Goal: Information Seeking & Learning: Learn about a topic

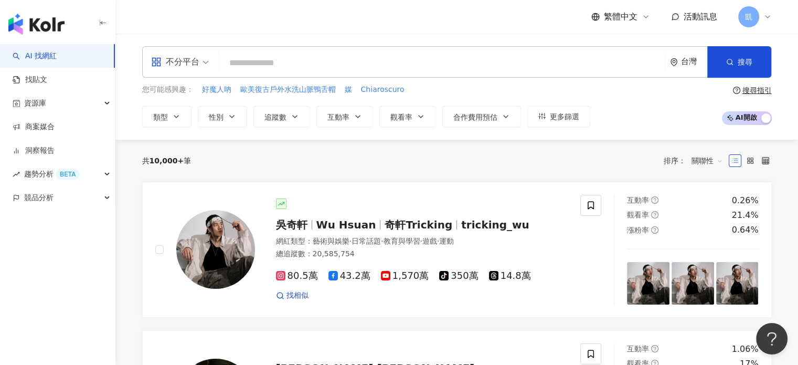
click at [277, 64] on input "search" at bounding box center [443, 63] width 438 height 20
paste input "**********"
type input "**********"
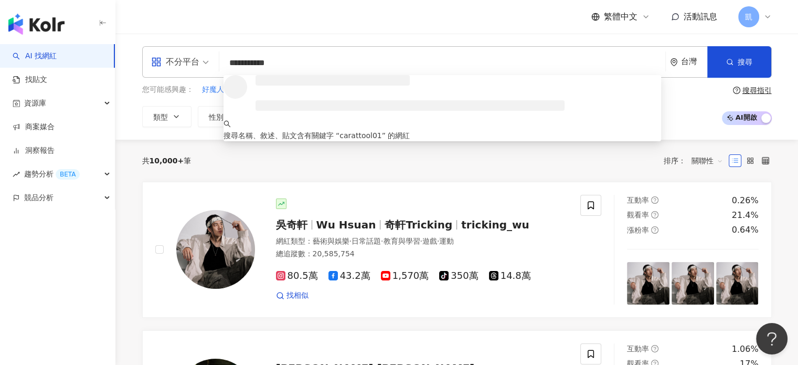
drag, startPoint x: 277, startPoint y: 65, endPoint x: 205, endPoint y: 65, distance: 71.9
click at [207, 65] on div "**********" at bounding box center [457, 61] width 630 height 31
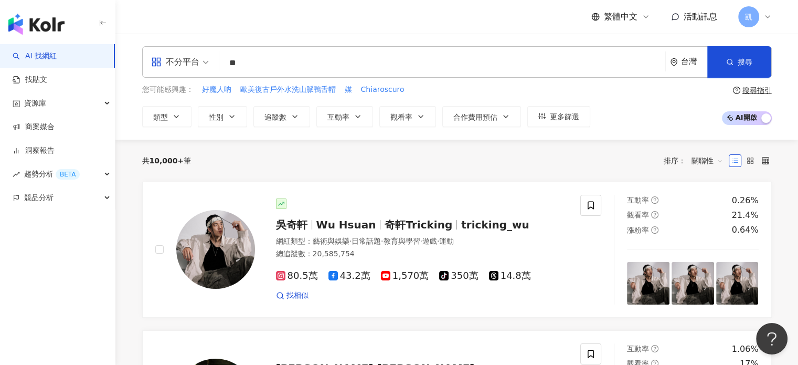
type input "*"
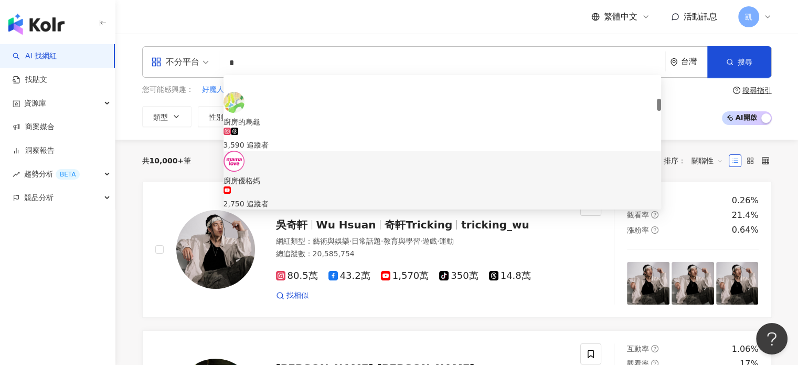
scroll to position [262, 0]
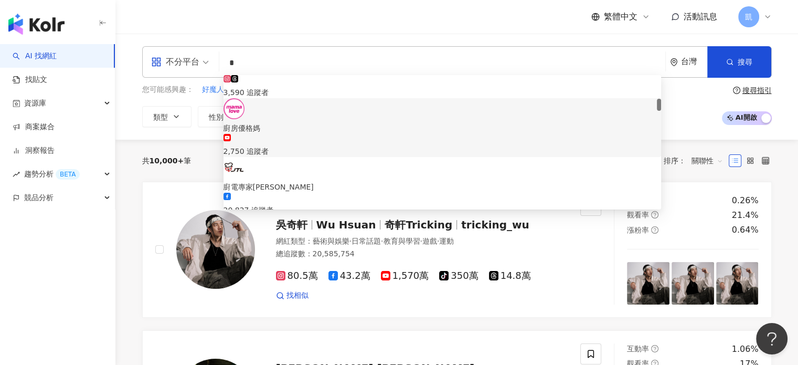
drag, startPoint x: 244, startPoint y: 66, endPoint x: 211, endPoint y: 66, distance: 33.1
click at [211, 66] on div "不分平台 * 台灣 搜尋 e5d63e94-b6e1-4a4e-9862-4cdef21dfe42 0ee9c34c-57a1-4edb-9091-9e953…" at bounding box center [457, 61] width 630 height 31
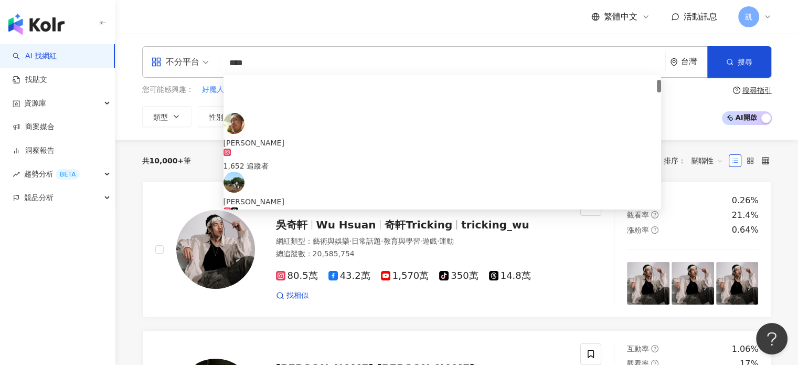
scroll to position [52, 0]
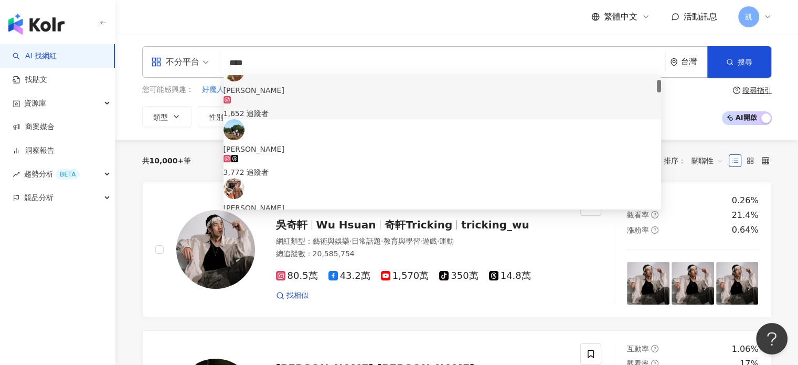
drag, startPoint x: 251, startPoint y: 59, endPoint x: 233, endPoint y: 59, distance: 18.4
click at [233, 59] on input "****" at bounding box center [443, 63] width 438 height 20
click at [250, 62] on input "****" at bounding box center [443, 63] width 438 height 20
click at [215, 61] on div "不分平台 **** 台灣 搜尋 7b341ec0-0234-444e-ba5e-cd3689c7aa8b f7320e70-8dbd-48aa-87f1-35…" at bounding box center [457, 61] width 630 height 31
paste input "search"
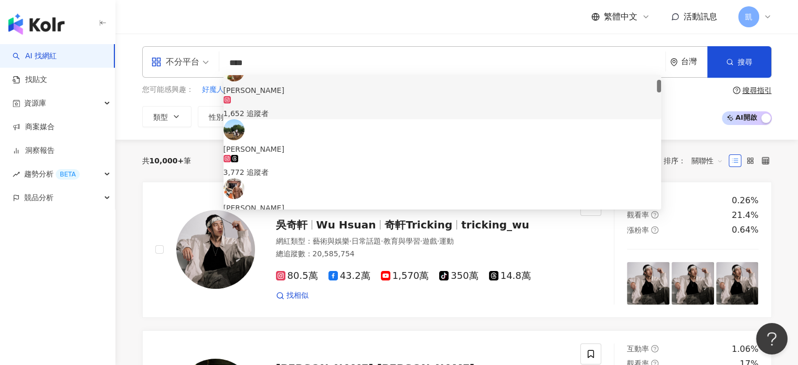
type input "****"
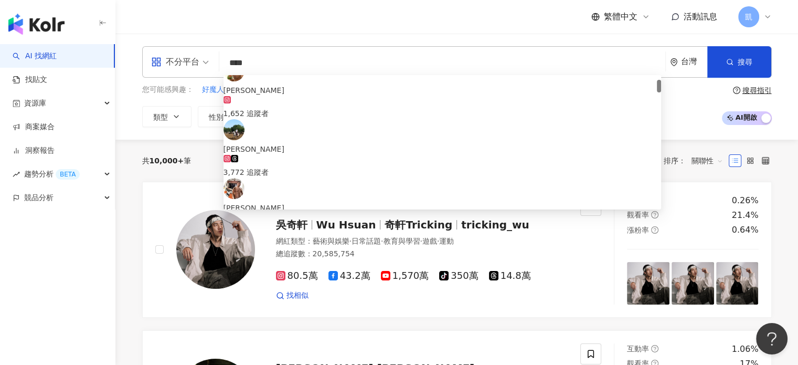
scroll to position [0, 0]
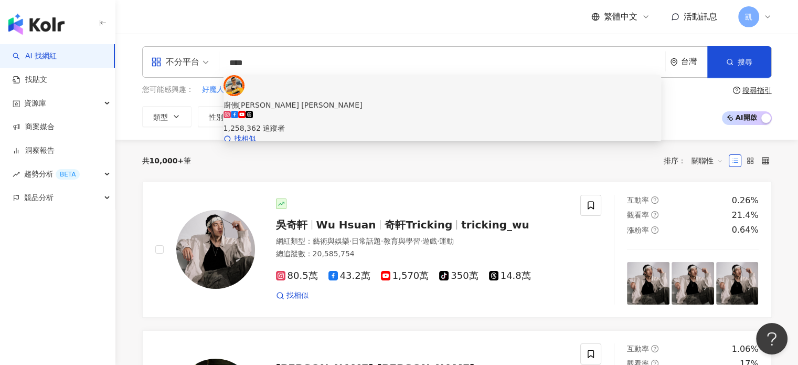
click at [298, 83] on div "廚佛瑞德 Fred 1,258,362 追蹤者 找相似" at bounding box center [443, 109] width 438 height 69
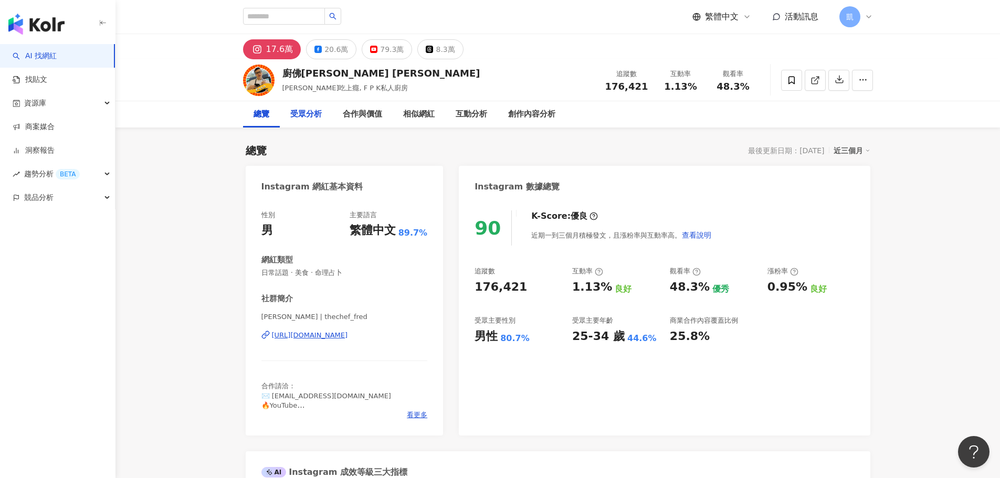
click at [304, 117] on div "受眾分析" at bounding box center [305, 114] width 31 height 13
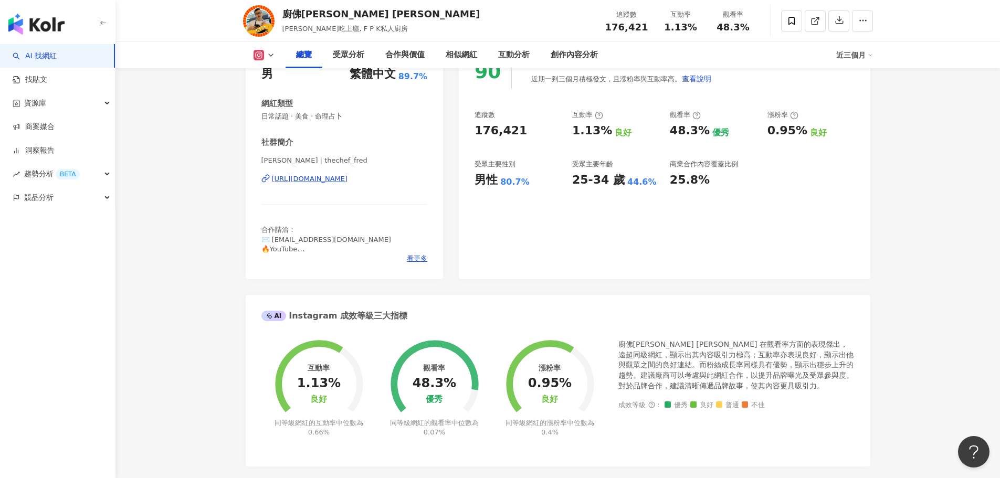
scroll to position [315, 0]
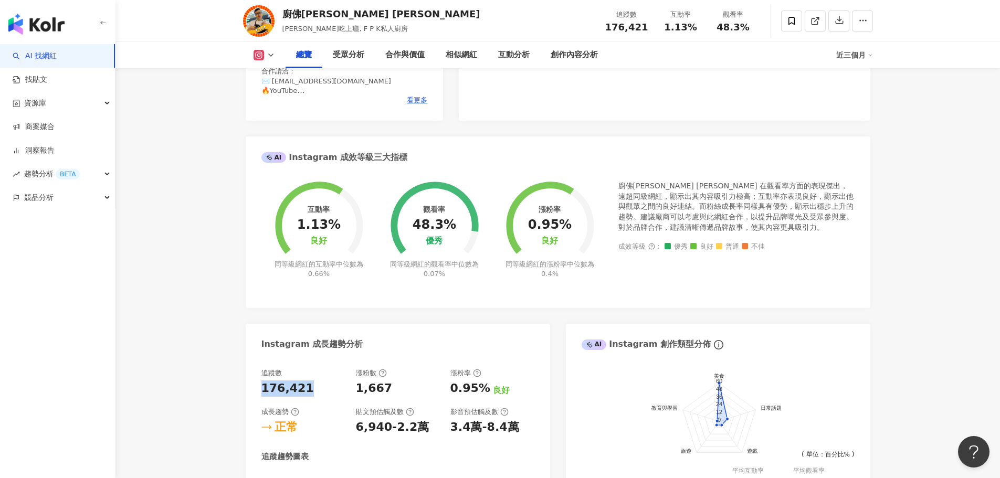
drag, startPoint x: 262, startPoint y: 392, endPoint x: 305, endPoint y: 385, distance: 43.6
click at [305, 385] on div "176,421" at bounding box center [287, 388] width 52 height 16
copy div "176,421"
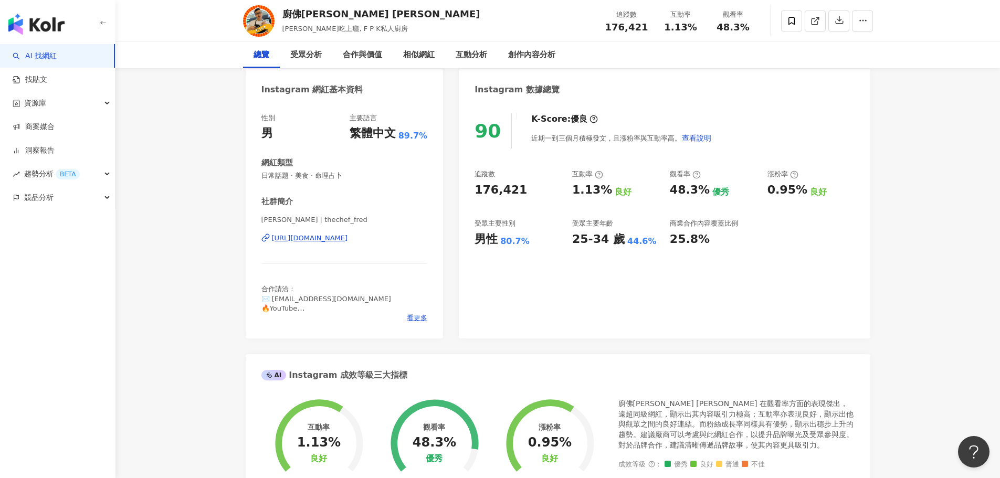
scroll to position [0, 0]
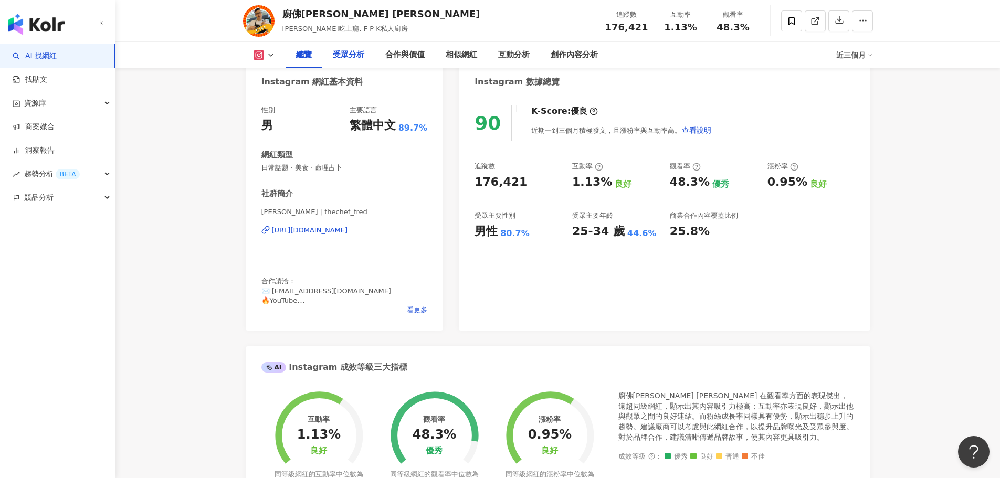
click at [343, 59] on div "受眾分析" at bounding box center [348, 55] width 31 height 13
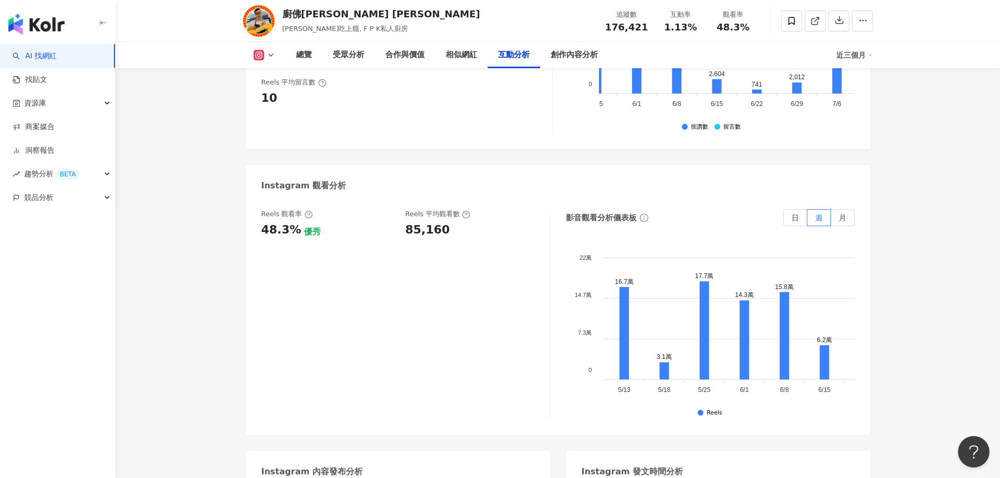
scroll to position [2301, 0]
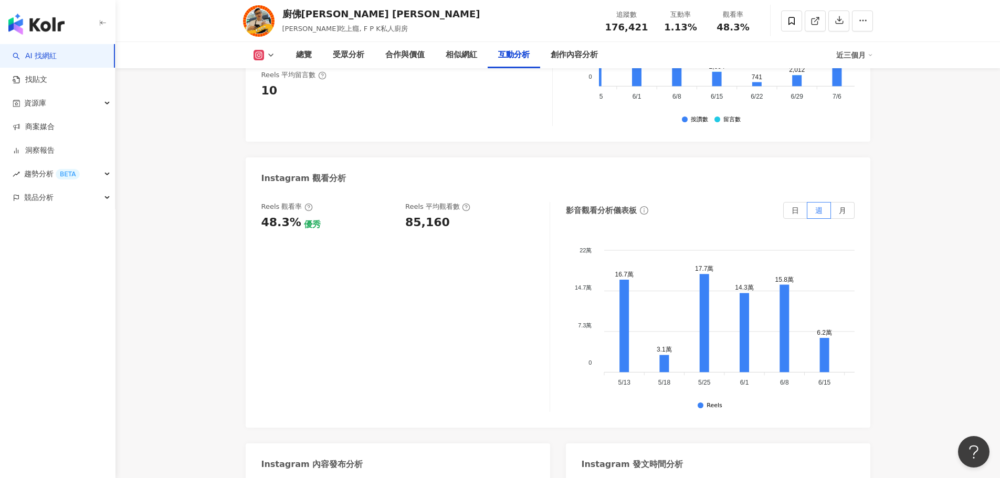
drag, startPoint x: 395, startPoint y: 285, endPoint x: 387, endPoint y: 272, distance: 15.3
click at [395, 285] on div "Reels 觀看率 48.3% 優秀 Reels 平均觀看數 85,160" at bounding box center [405, 307] width 289 height 210
drag, startPoint x: 261, startPoint y: 210, endPoint x: 287, endPoint y: 210, distance: 26.2
click at [286, 215] on div "48.3%" at bounding box center [281, 223] width 40 height 16
drag, startPoint x: 292, startPoint y: 212, endPoint x: 260, endPoint y: 214, distance: 32.0
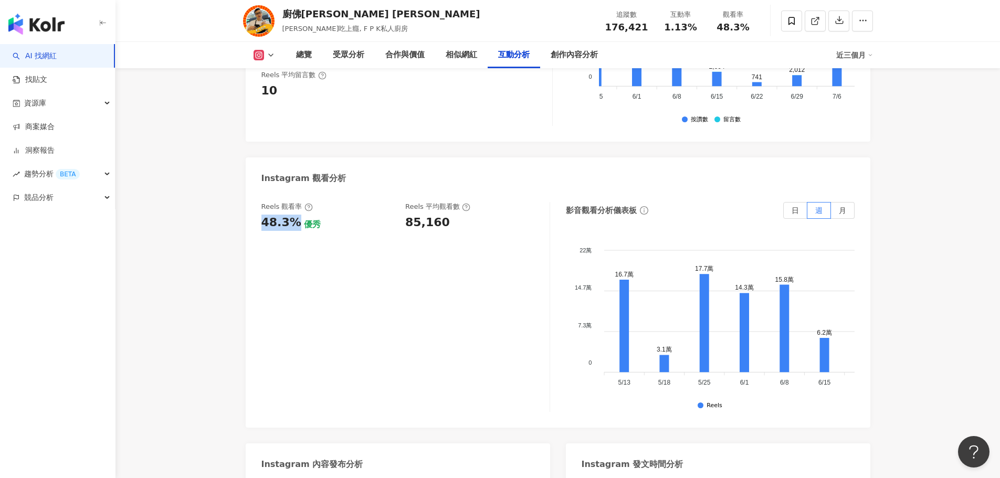
click at [260, 214] on div "Reels 觀看率 48.3% 優秀 Reels 平均觀看數 85,160 影音觀看分析儀表板 日 週 月 22萬 22萬 14.7萬 14.7萬 7.3萬 …" at bounding box center [558, 310] width 624 height 236
copy div "48.3%"
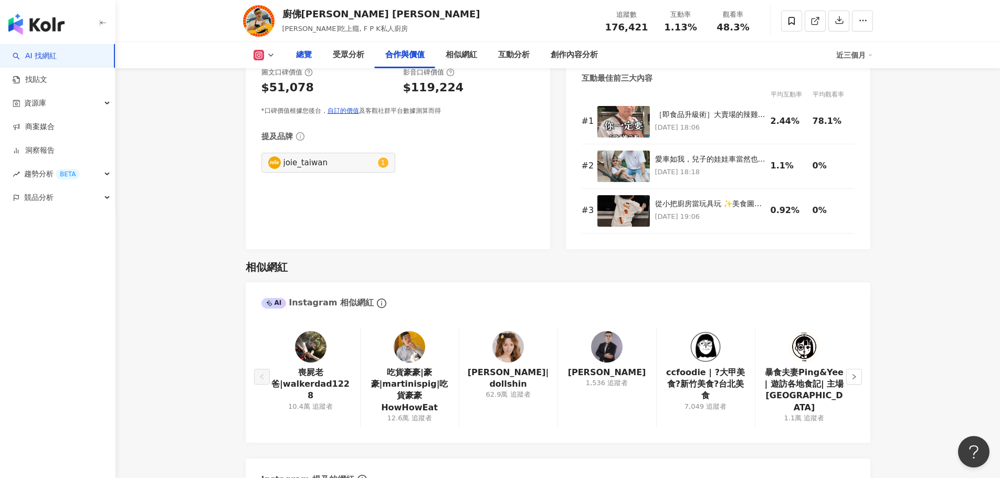
scroll to position [1462, 0]
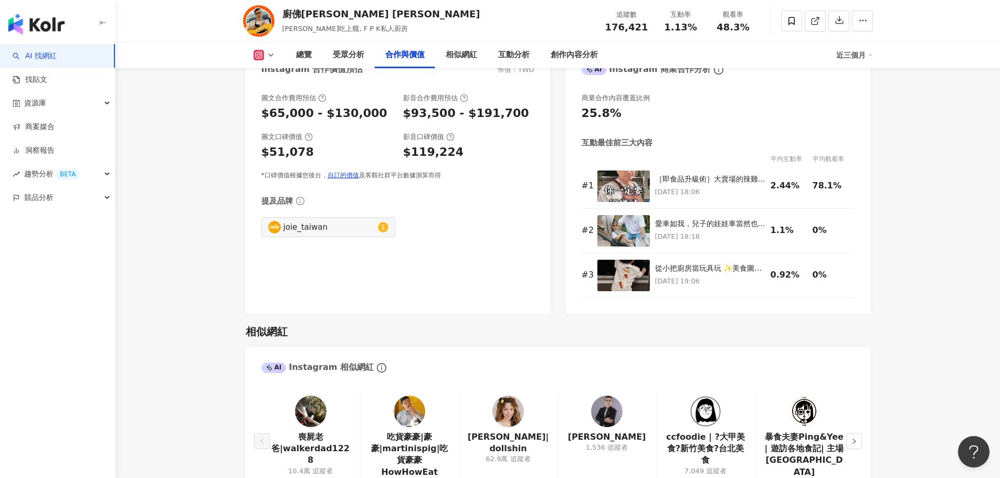
click at [269, 51] on icon at bounding box center [271, 55] width 8 height 8
click at [284, 122] on button "YouTube" at bounding box center [273, 122] width 49 height 15
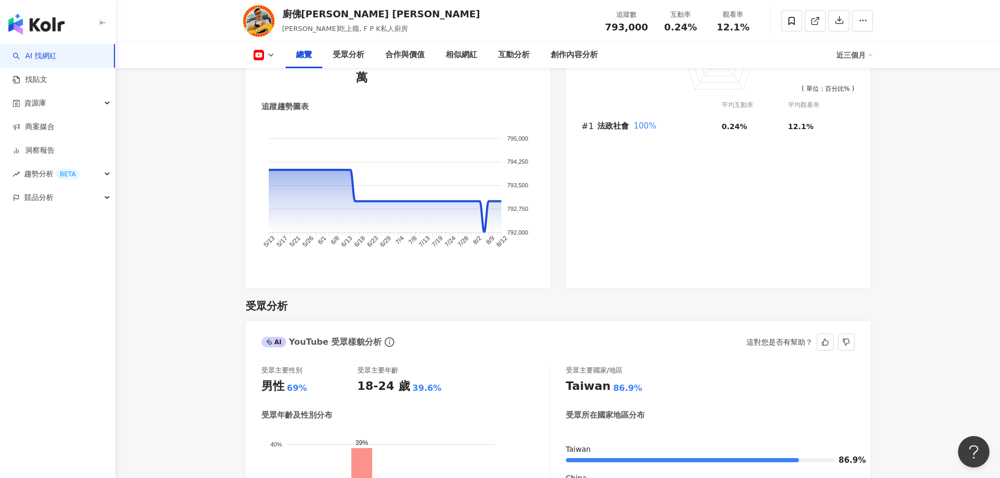
scroll to position [653, 0]
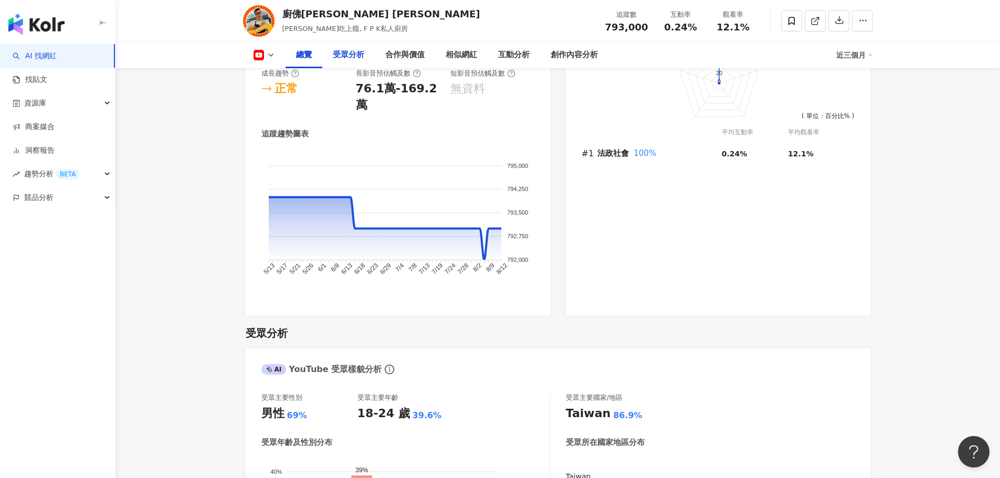
click at [353, 49] on div "受眾分析" at bounding box center [348, 55] width 31 height 13
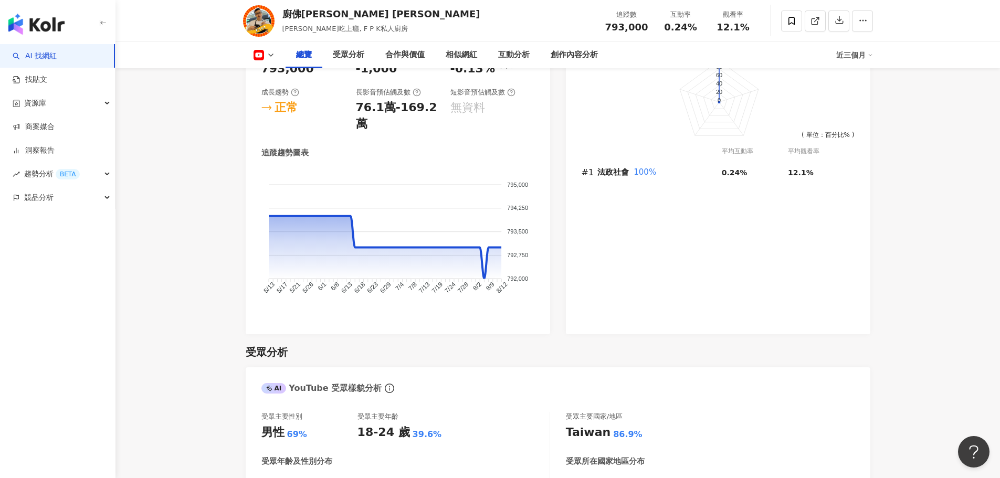
scroll to position [517, 0]
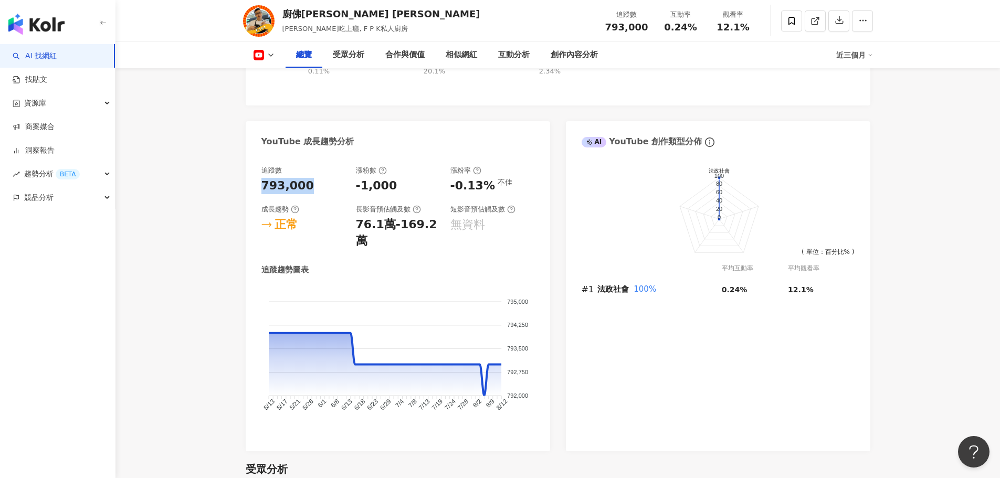
drag, startPoint x: 294, startPoint y: 182, endPoint x: 317, endPoint y: 183, distance: 22.6
click at [318, 183] on div "793,000" at bounding box center [303, 186] width 84 height 16
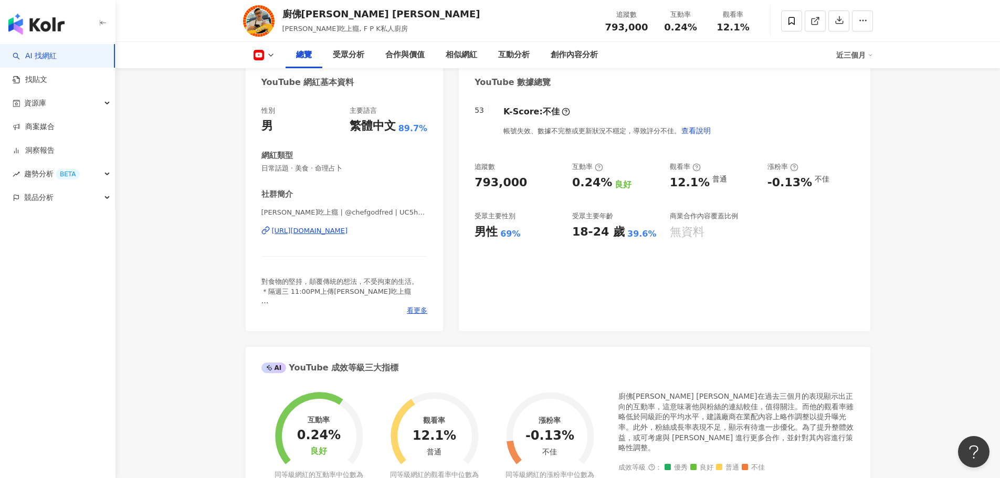
scroll to position [98, 0]
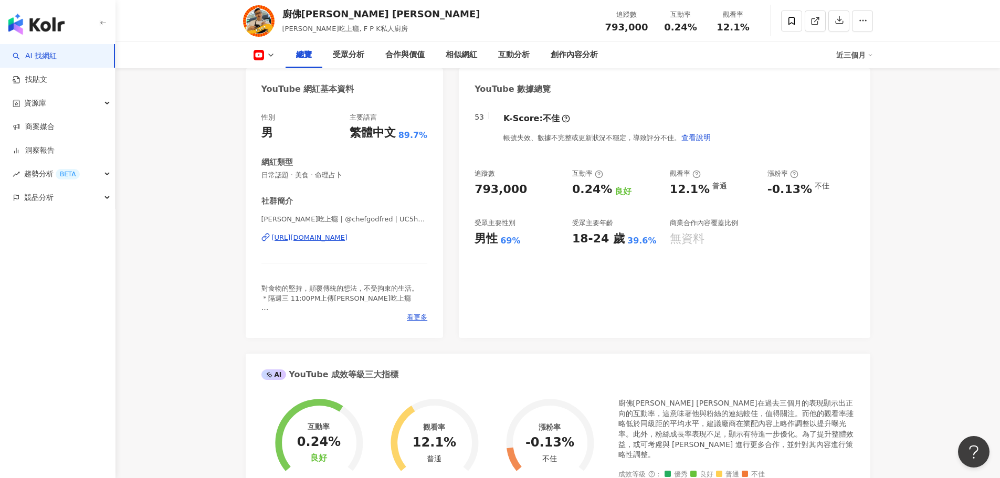
click at [703, 271] on div "53 K-Score : 不佳 帳號失效、數據不完整或更新狀況不穩定，導致評分不佳。 查看說明 追蹤數 793,000 互動率 0.24% 良好 觀看率 12…" at bounding box center [664, 220] width 411 height 236
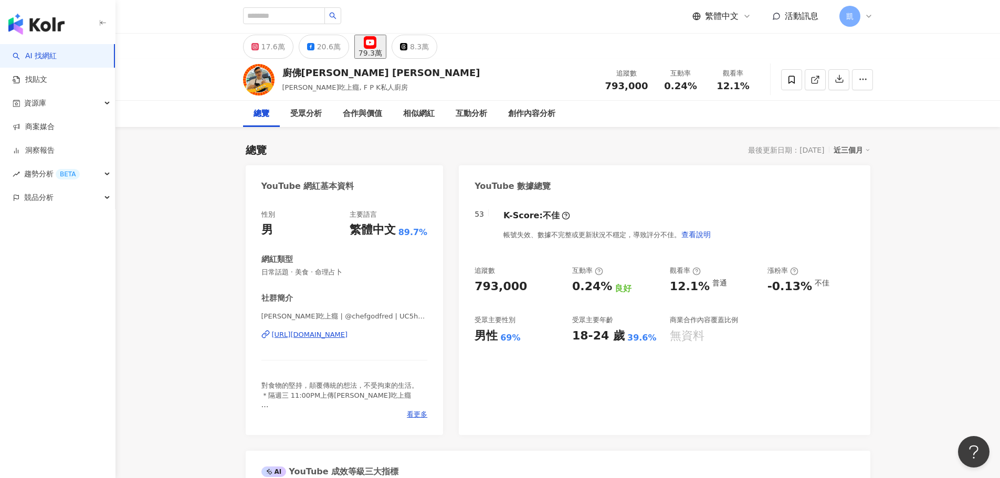
scroll to position [0, 0]
click at [295, 116] on div "受眾分析" at bounding box center [305, 114] width 31 height 13
click at [295, 18] on input "search" at bounding box center [284, 16] width 82 height 17
type input "*"
type input "***"
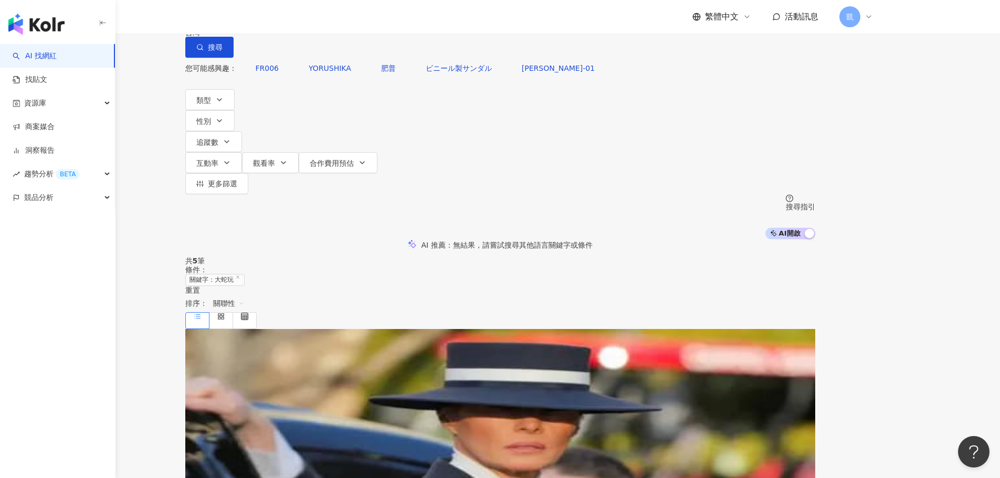
drag, startPoint x: 363, startPoint y: 64, endPoint x: 354, endPoint y: 63, distance: 8.5
click at [338, 20] on input "***" at bounding box center [295, 10] width 85 height 20
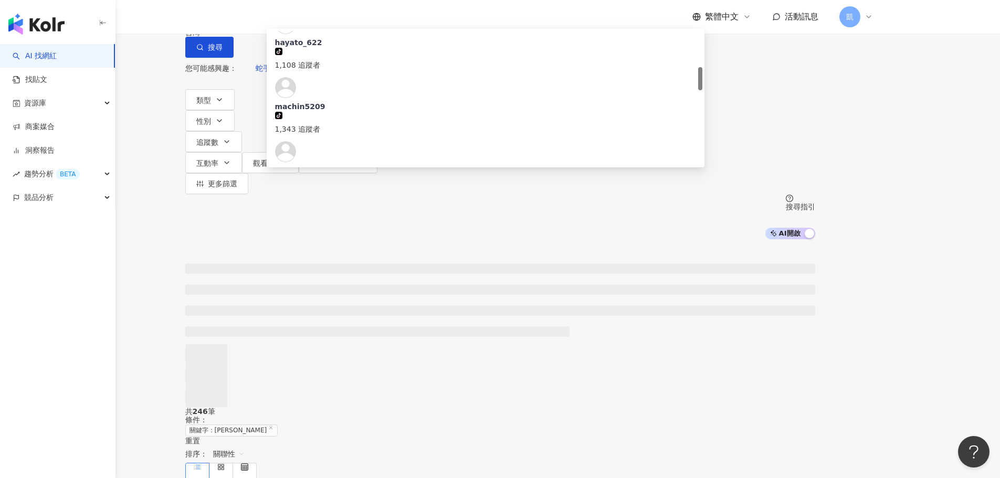
scroll to position [262, 0]
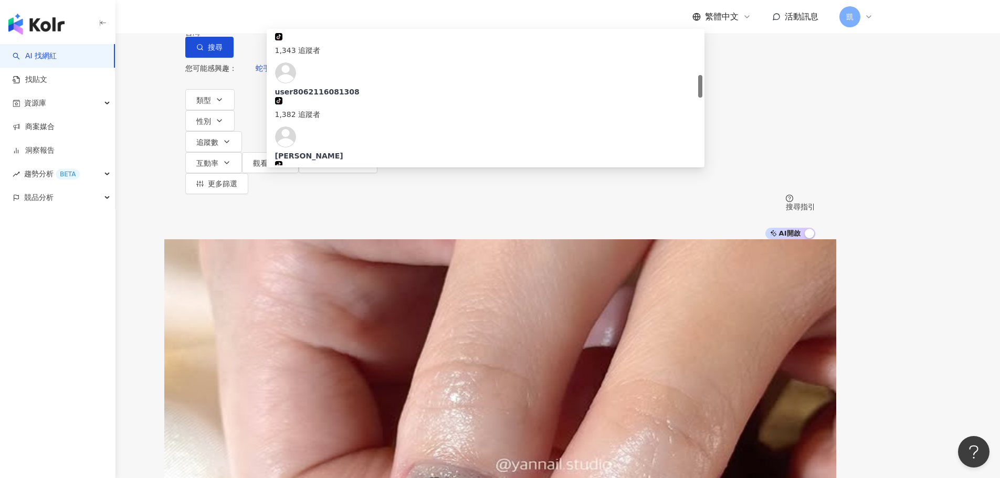
type input "**"
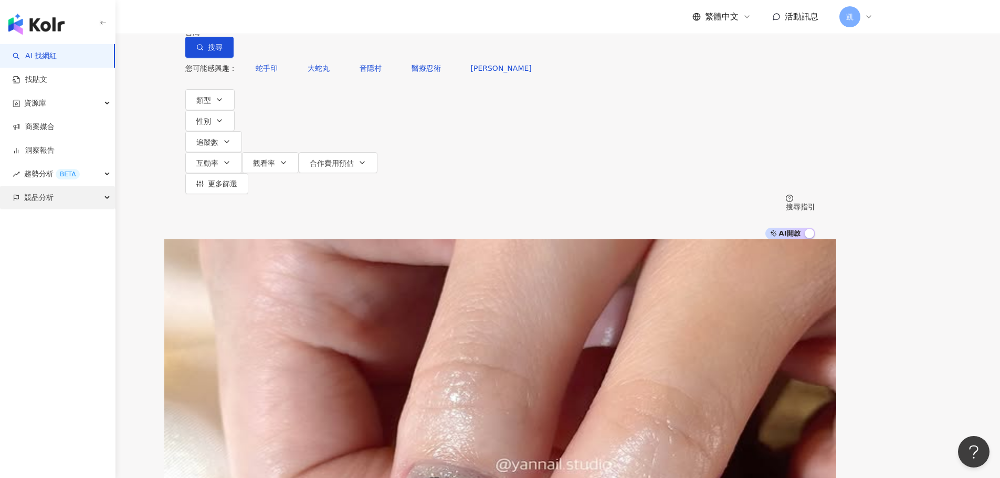
click at [101, 197] on div "競品分析" at bounding box center [57, 198] width 115 height 24
click at [100, 175] on div "趨勢分析 BETA" at bounding box center [57, 174] width 115 height 24
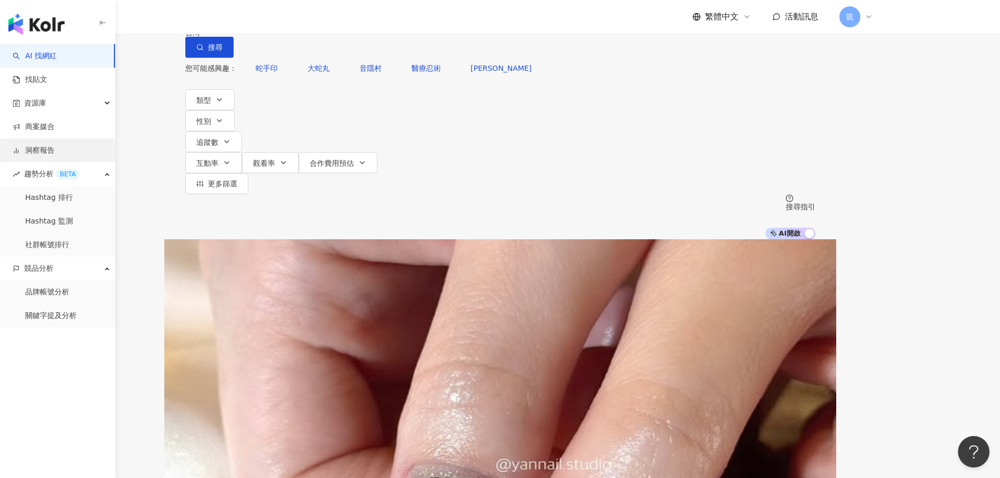
click at [55, 145] on link "洞察報告" at bounding box center [34, 150] width 42 height 10
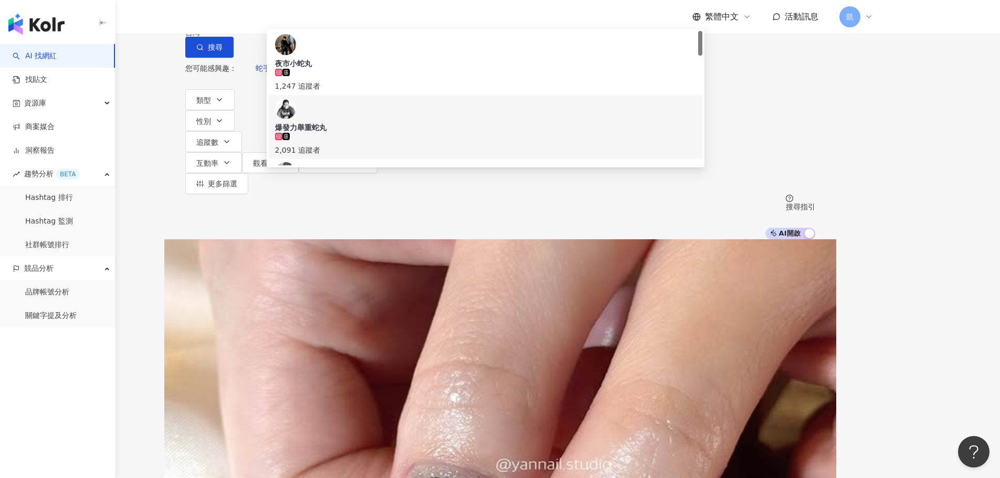
click at [956, 84] on div "不分平台 ** 台灣 搜尋 b052aac6-c94c-417b-95cd-ceb272b025a0 52d284ce-df24-4f5f-afcd-87ea…" at bounding box center [500, 119] width 1000 height 239
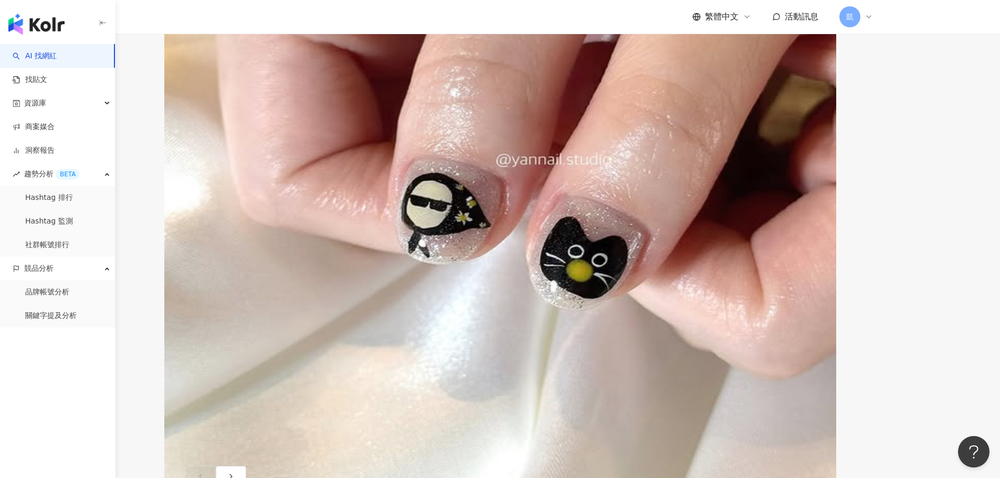
scroll to position [315, 0]
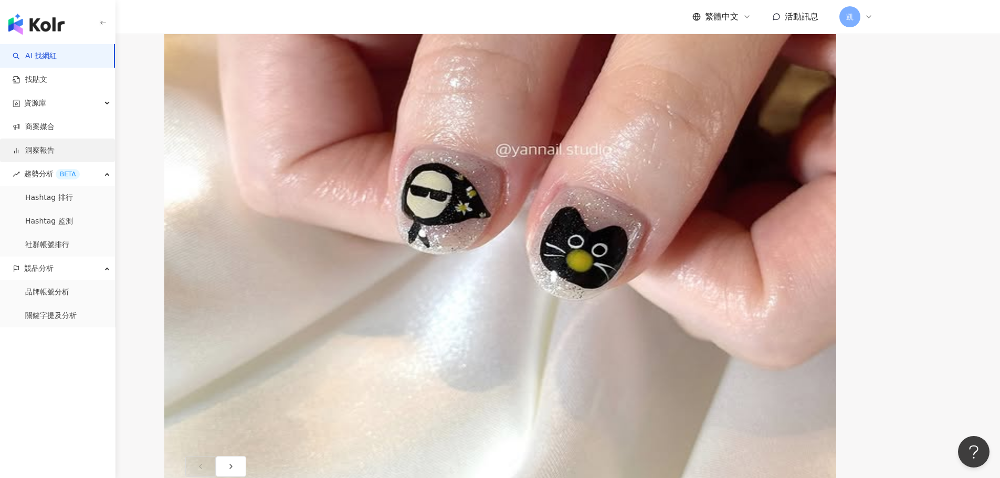
click at [50, 156] on link "洞察報告" at bounding box center [34, 150] width 42 height 10
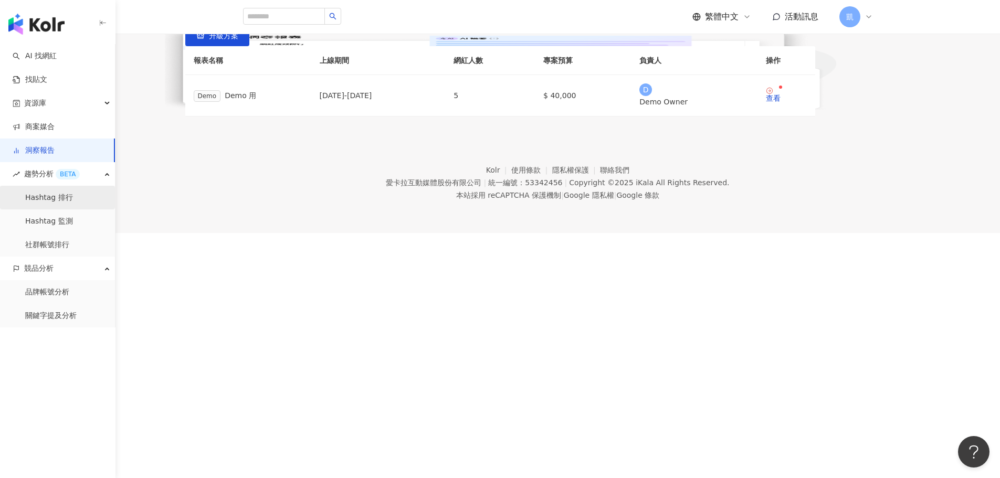
click at [46, 193] on link "Hashtag 排行" at bounding box center [49, 198] width 48 height 10
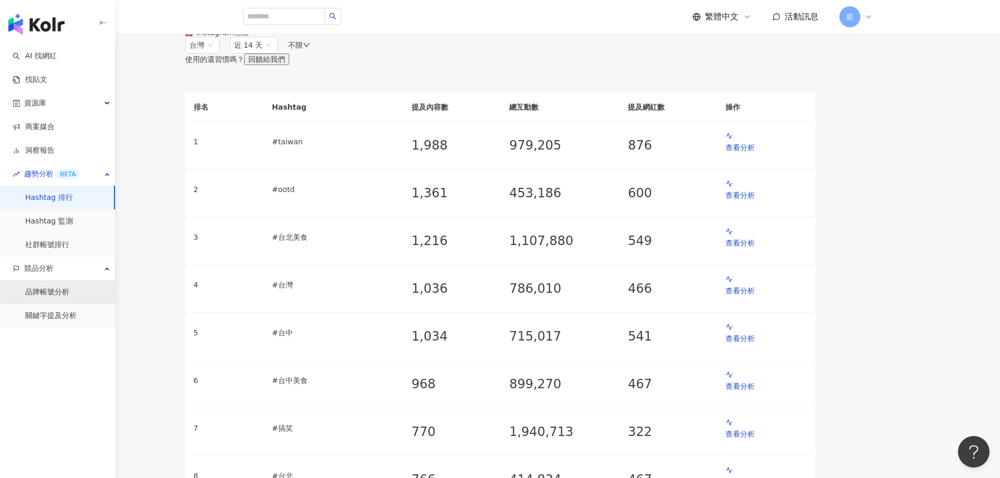
click at [38, 288] on link "品牌帳號分析" at bounding box center [47, 292] width 44 height 10
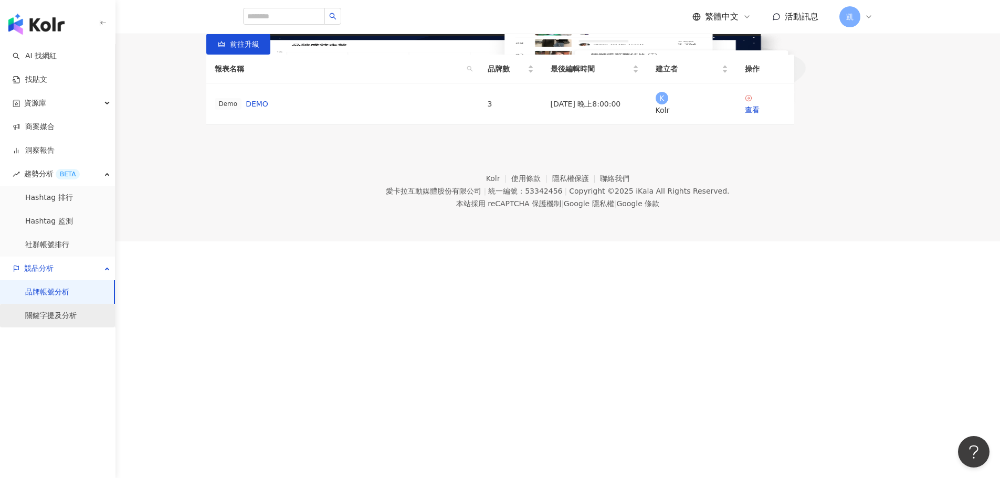
click at [48, 321] on link "關鍵字提及分析" at bounding box center [50, 316] width 51 height 10
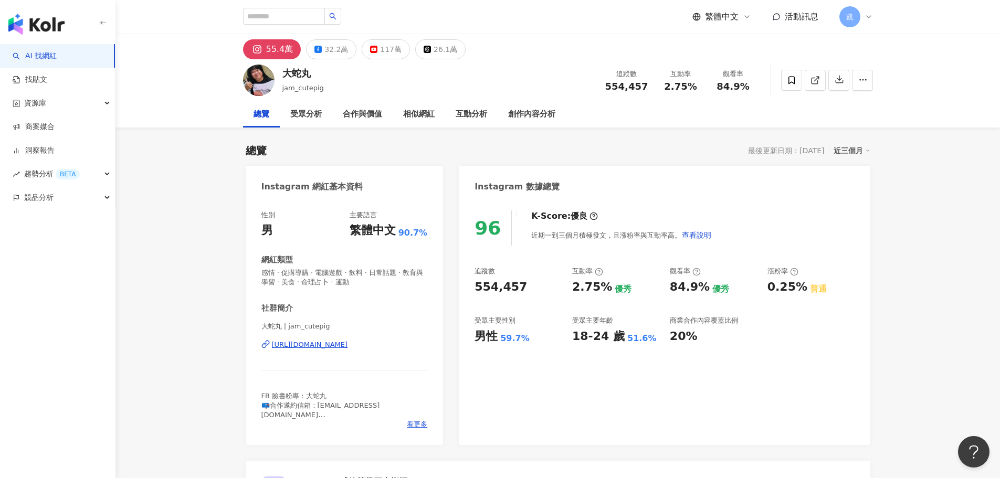
click at [251, 80] on img at bounding box center [258, 80] width 31 height 31
click at [307, 111] on div "受眾分析" at bounding box center [305, 114] width 31 height 13
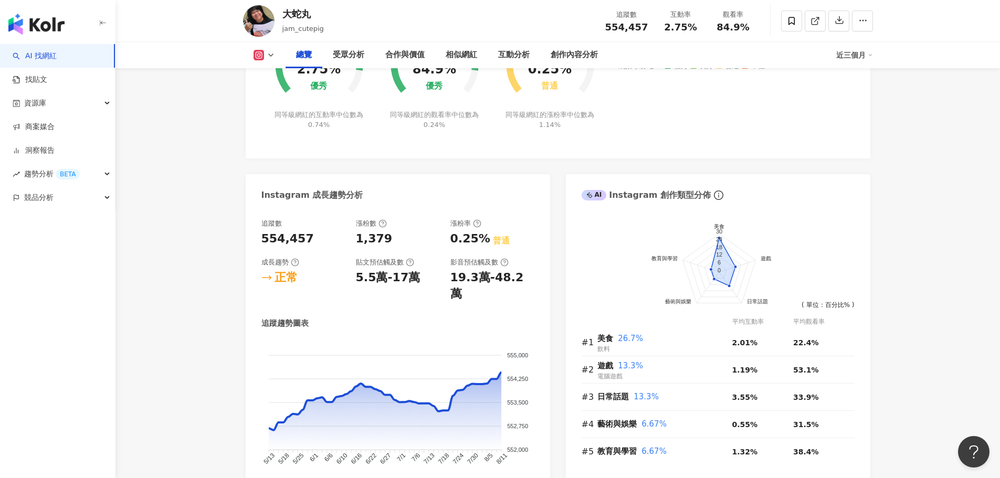
scroll to position [523, 0]
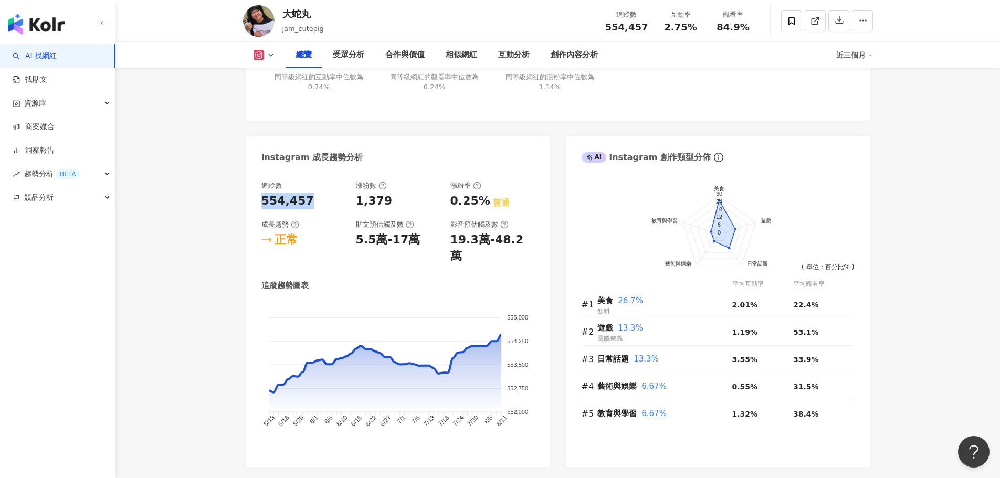
drag, startPoint x: 262, startPoint y: 203, endPoint x: 309, endPoint y: 203, distance: 46.2
click at [309, 203] on div "554,457" at bounding box center [303, 201] width 84 height 16
copy div "554,457"
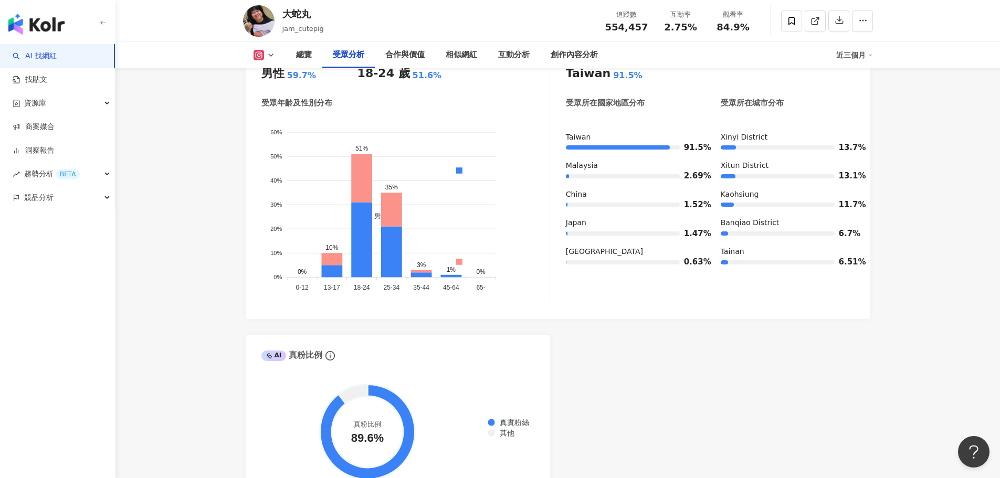
scroll to position [997, 0]
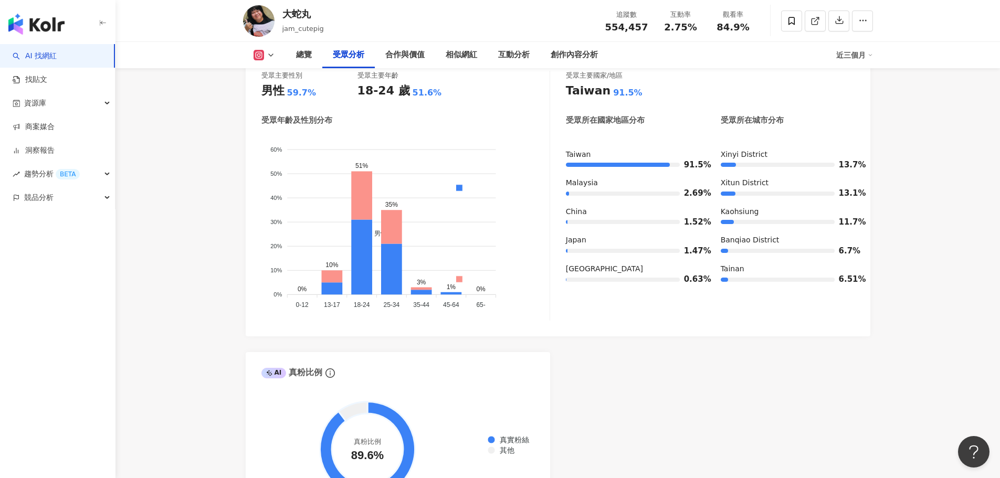
click at [271, 50] on button at bounding box center [264, 55] width 43 height 10
click at [286, 123] on button "YouTube" at bounding box center [273, 122] width 49 height 15
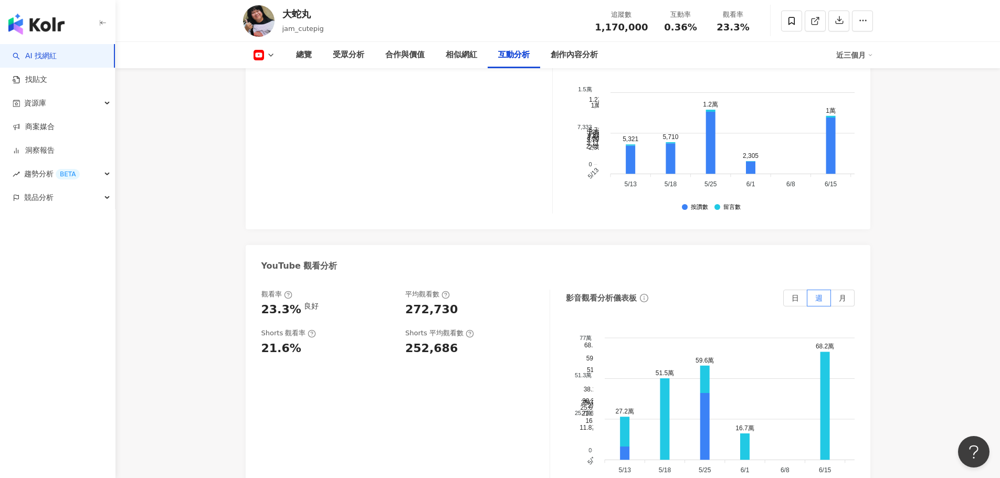
scroll to position [1853, 0]
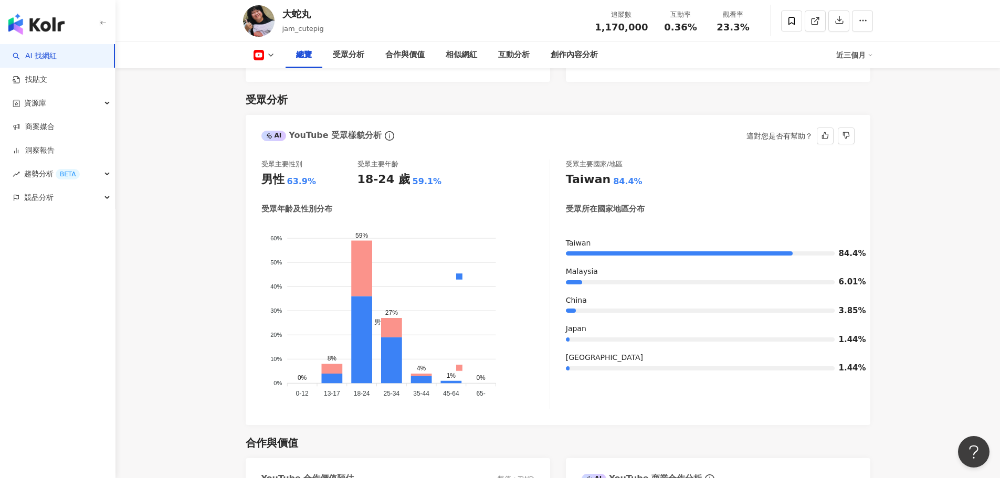
scroll to position [646, 0]
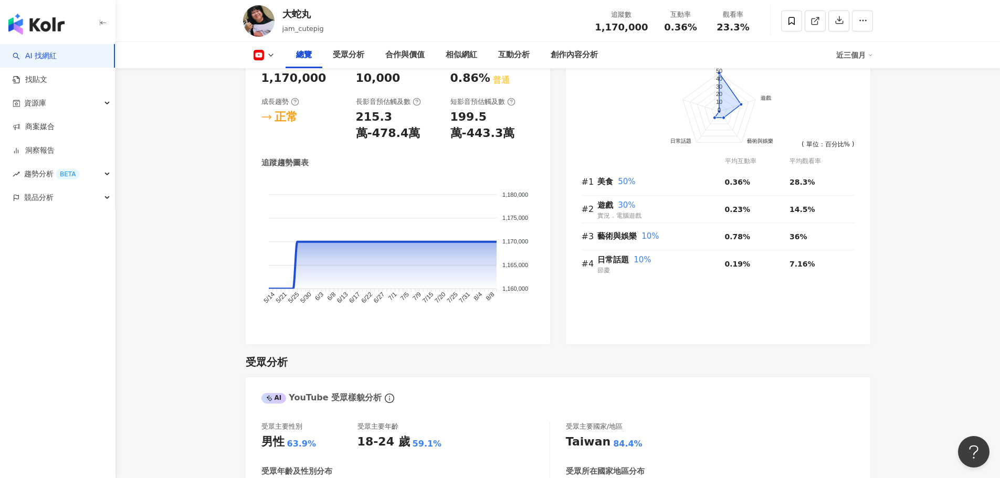
click at [268, 52] on icon at bounding box center [271, 55] width 8 height 8
click at [292, 72] on button "Instagram" at bounding box center [277, 74] width 56 height 15
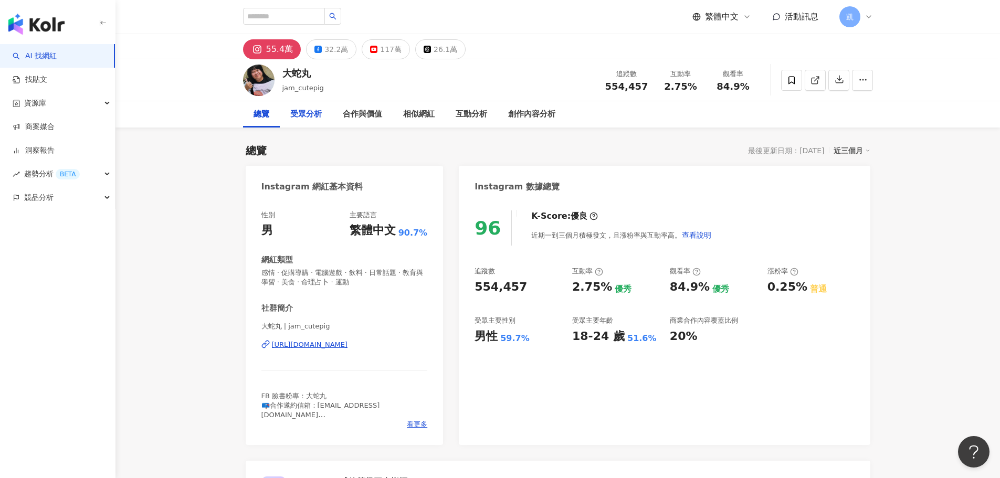
click at [301, 119] on div "受眾分析" at bounding box center [305, 114] width 31 height 13
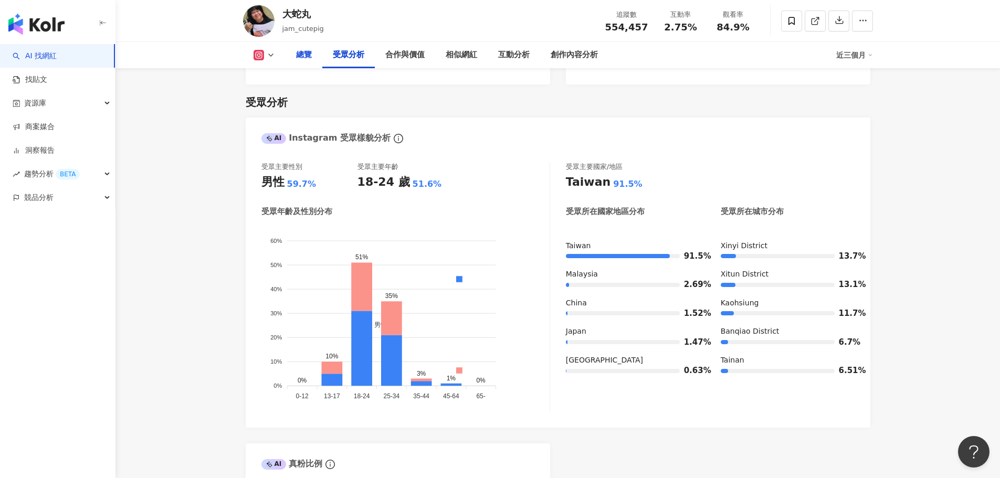
click at [305, 55] on div "總覽" at bounding box center [304, 55] width 16 height 13
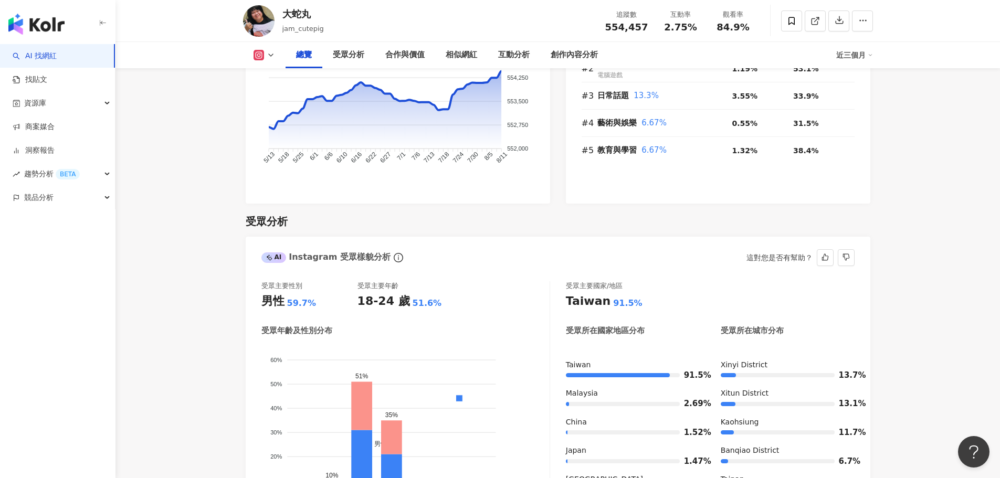
scroll to position [852, 0]
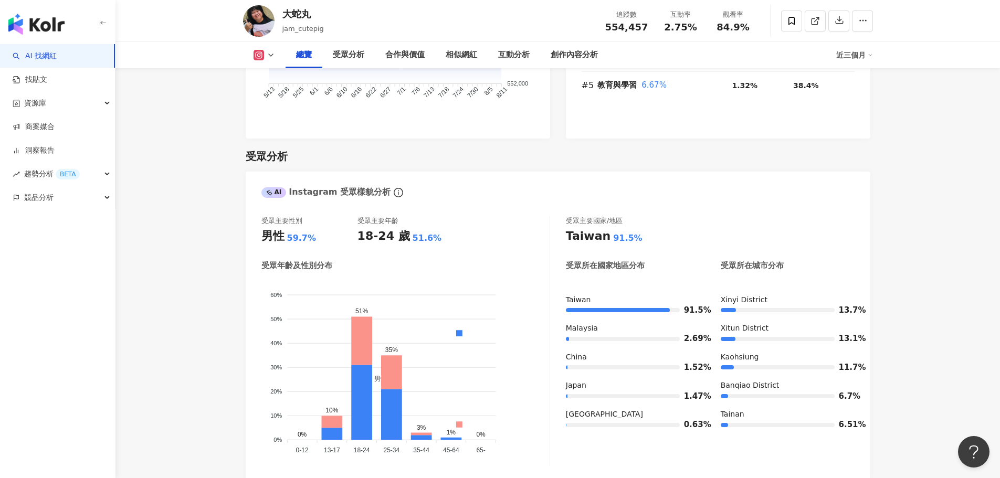
click at [269, 58] on icon at bounding box center [271, 55] width 8 height 8
click at [281, 116] on button "YouTube" at bounding box center [273, 122] width 49 height 15
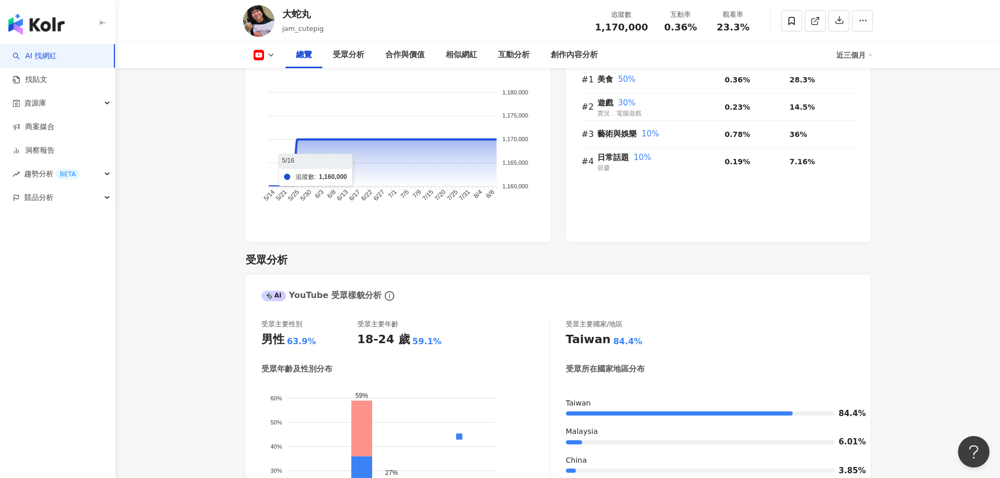
scroll to position [606, 0]
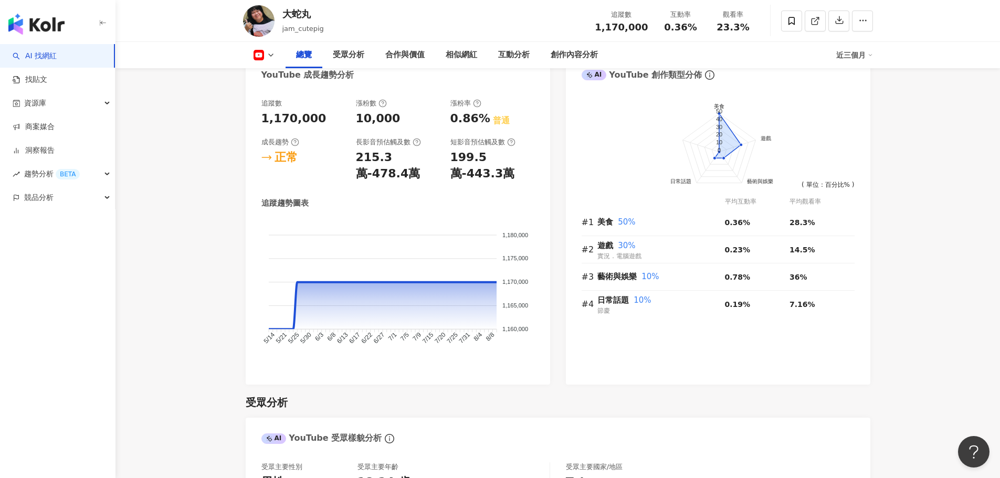
click at [271, 57] on icon at bounding box center [271, 55] width 8 height 8
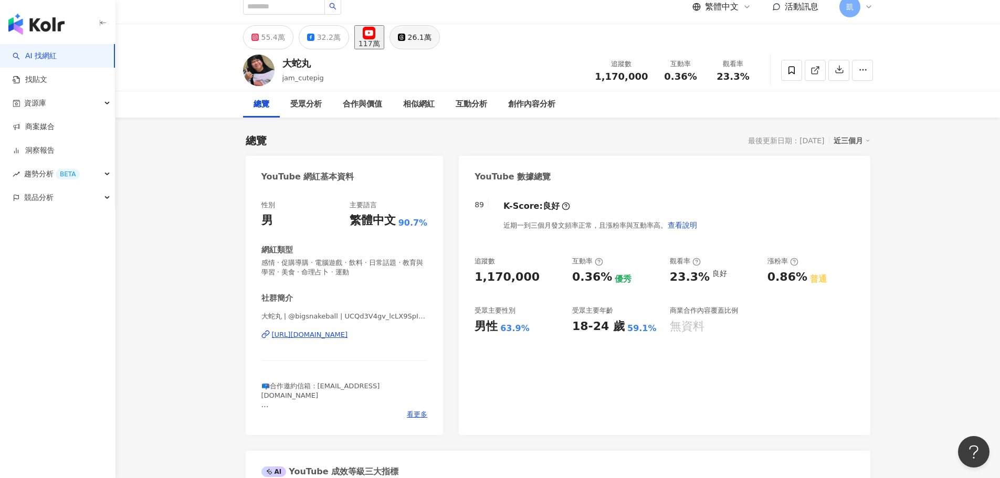
scroll to position [0, 0]
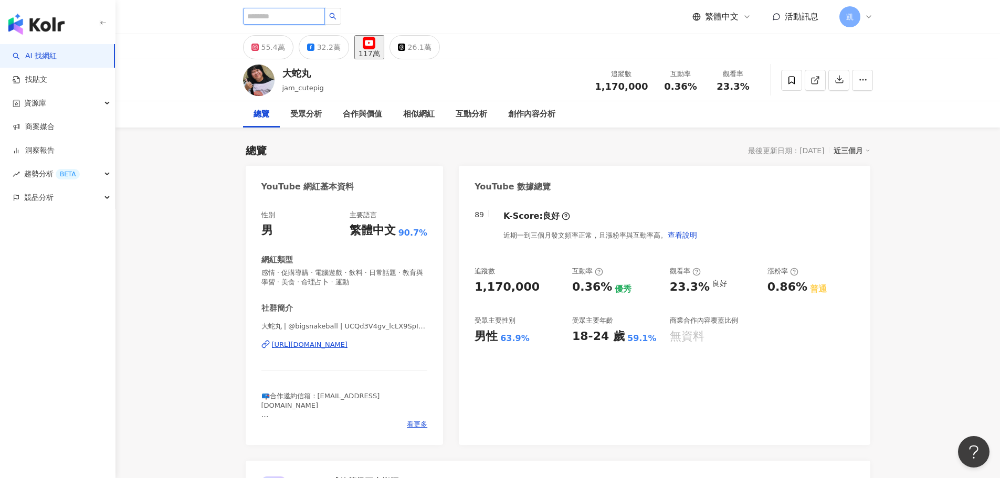
click at [283, 16] on input "search" at bounding box center [284, 16] width 82 height 17
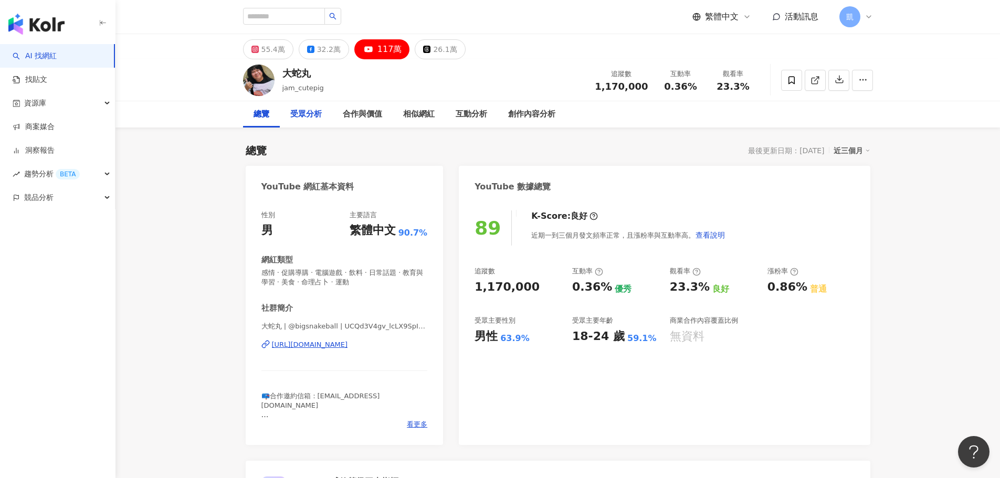
click at [299, 116] on div "受眾分析" at bounding box center [305, 114] width 31 height 13
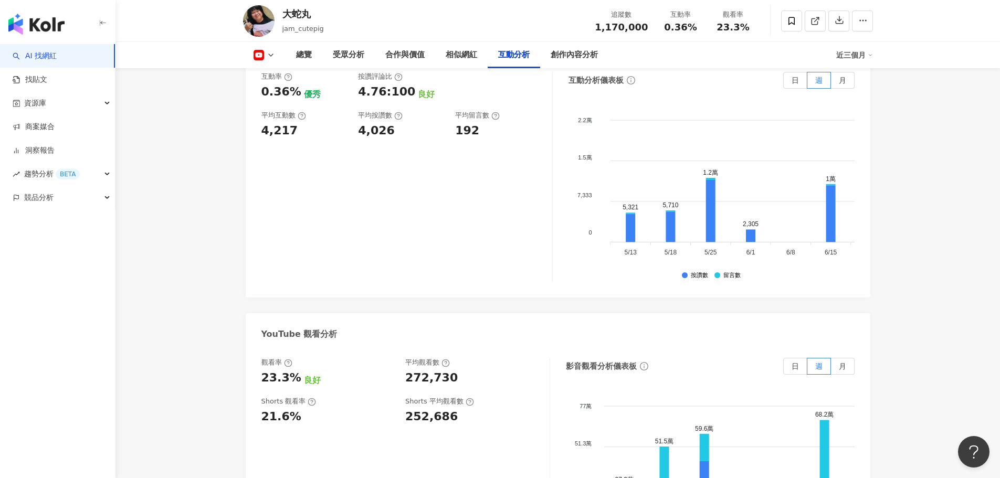
scroll to position [1814, 0]
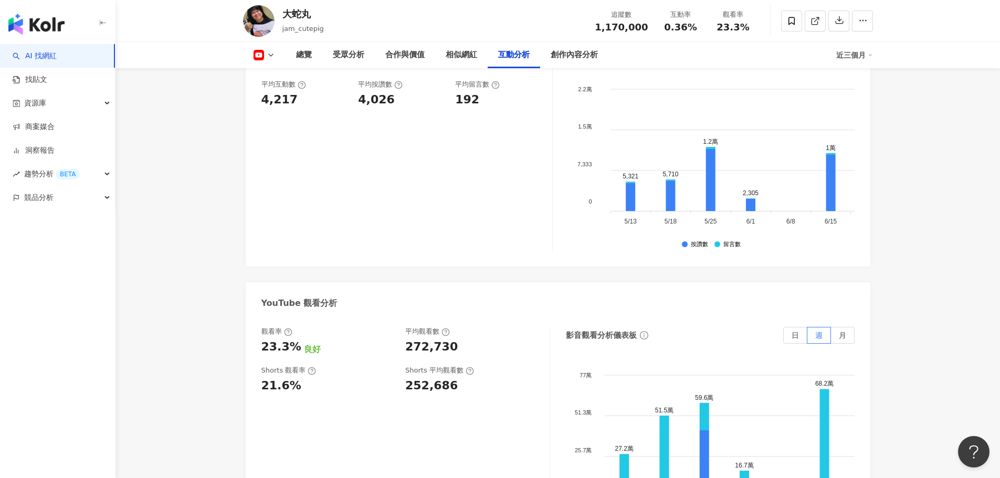
click at [274, 54] on icon at bounding box center [271, 55] width 8 height 8
click at [292, 76] on button "Instagram" at bounding box center [280, 74] width 63 height 15
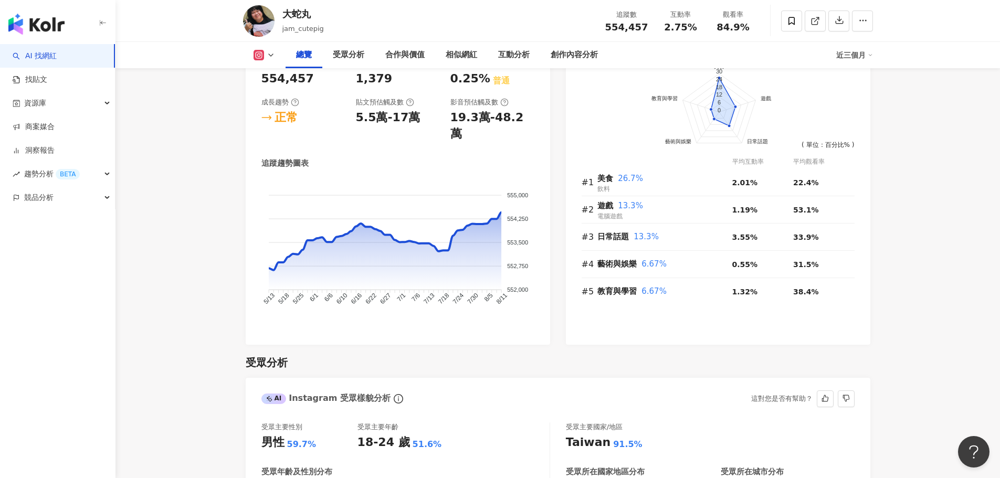
scroll to position [635, 0]
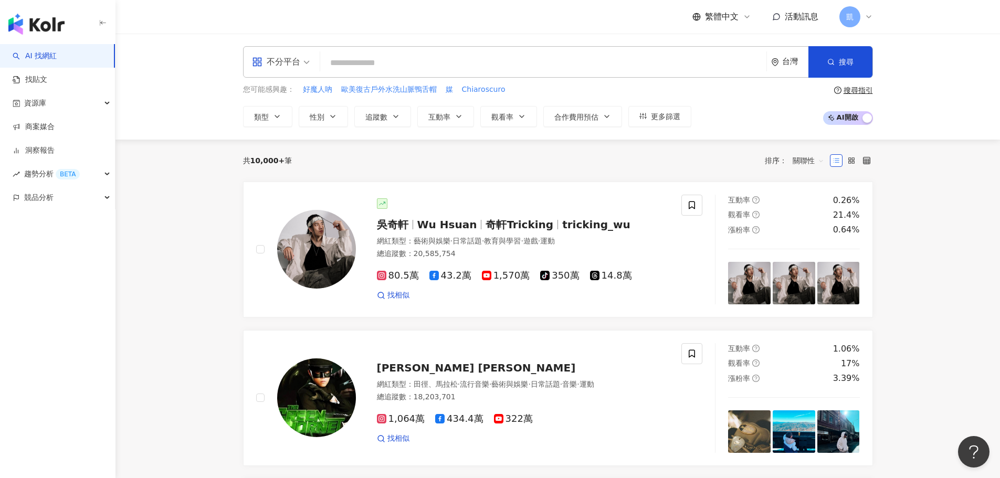
type input "**********"
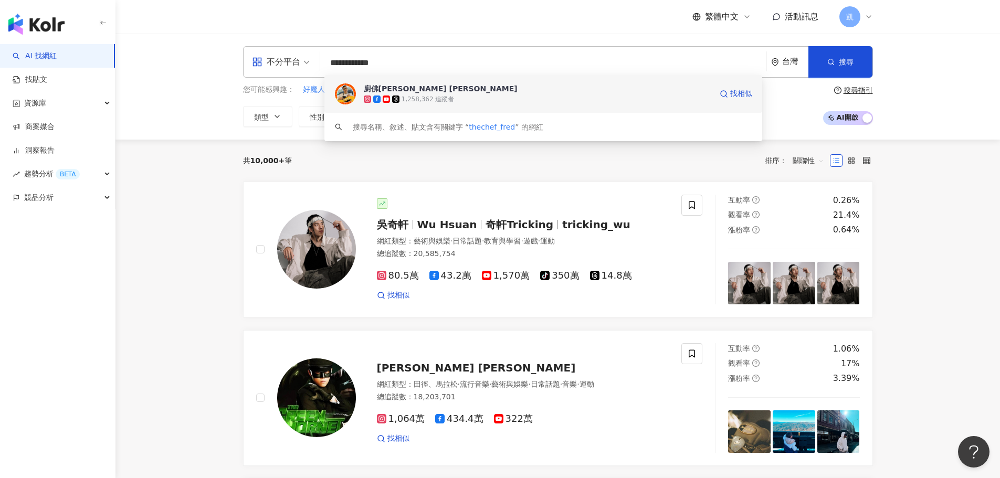
click at [399, 91] on div "廚佛[PERSON_NAME] [PERSON_NAME]" at bounding box center [441, 88] width 154 height 10
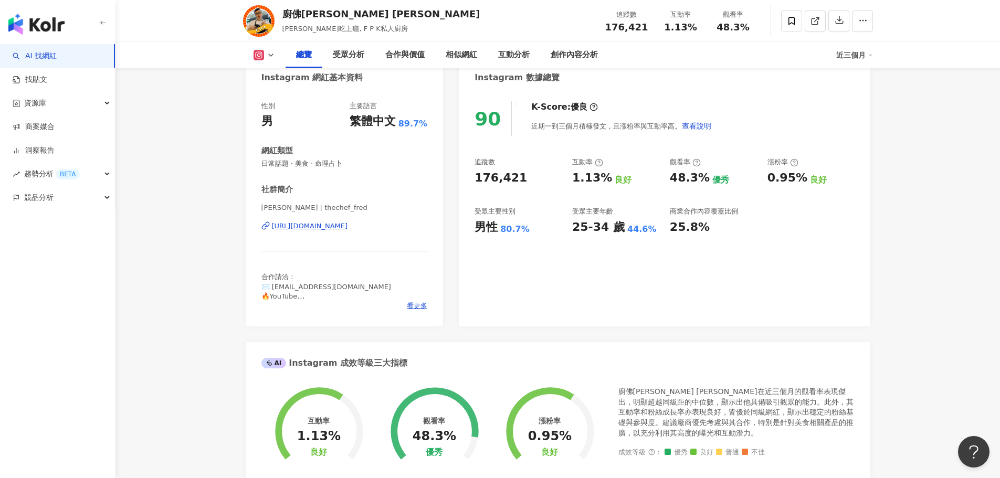
scroll to position [105, 0]
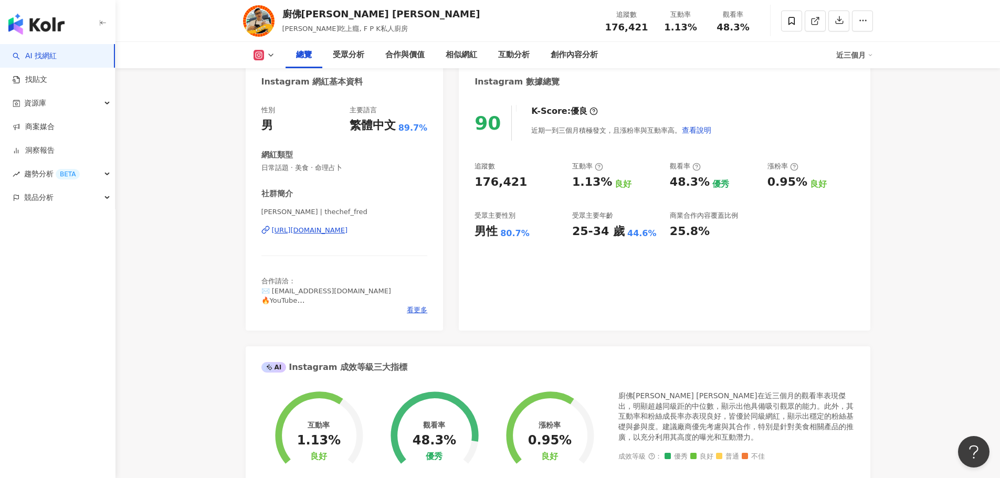
click at [746, 275] on div "90 K-Score : 優良 近期一到三個月積極發文，且漲粉率與互動率高。 查看說明 追蹤數 176,421 互動率 1.13% 良好 觀看率 48.3% …" at bounding box center [664, 213] width 411 height 236
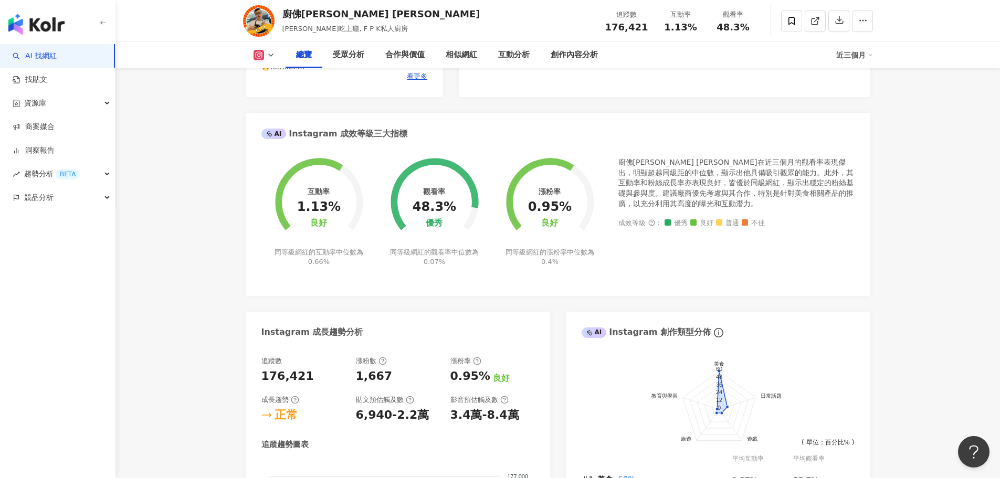
scroll to position [315, 0]
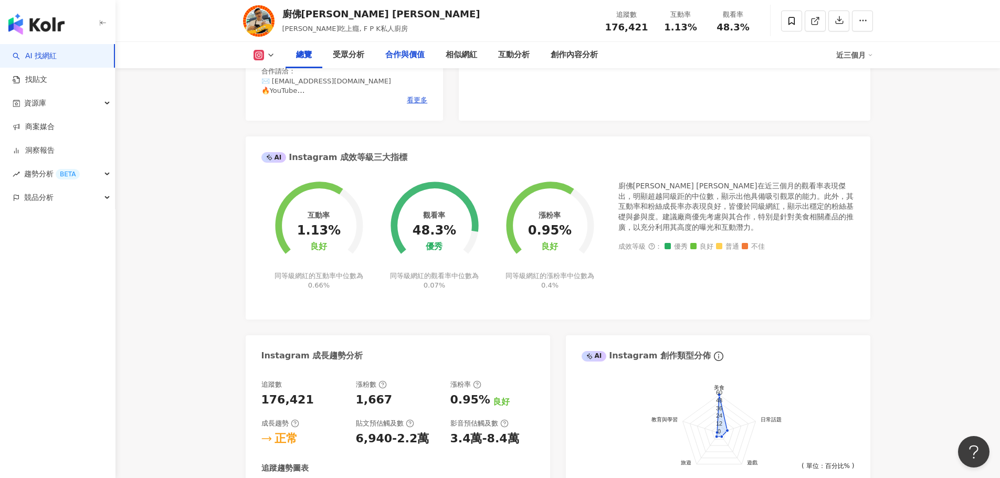
click at [407, 58] on div "合作與價值" at bounding box center [404, 55] width 39 height 13
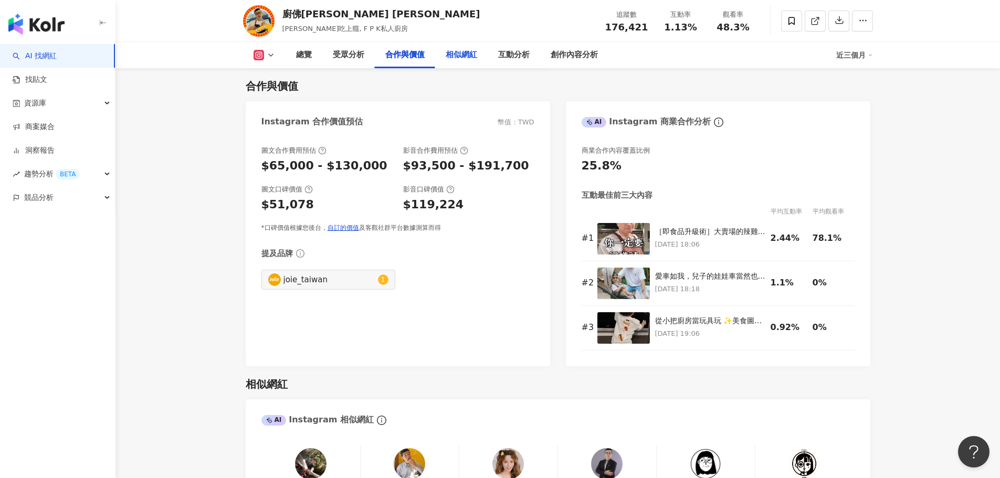
click at [458, 57] on div "相似網紅" at bounding box center [460, 55] width 31 height 13
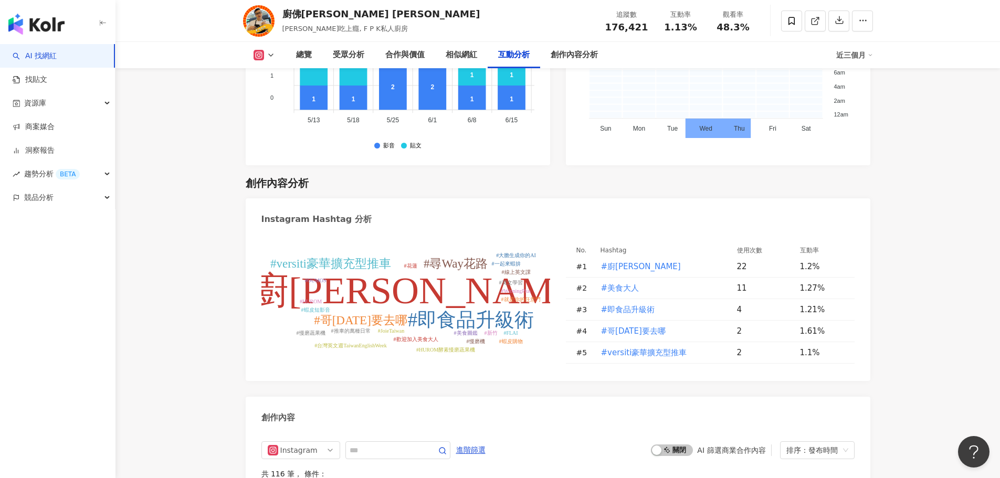
scroll to position [2926, 0]
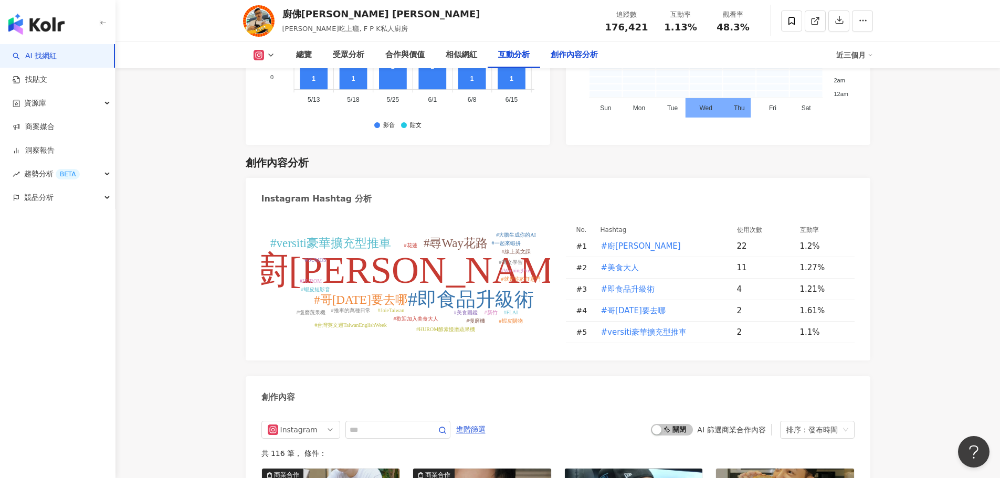
click at [562, 58] on div "創作內容分析" at bounding box center [573, 55] width 47 height 13
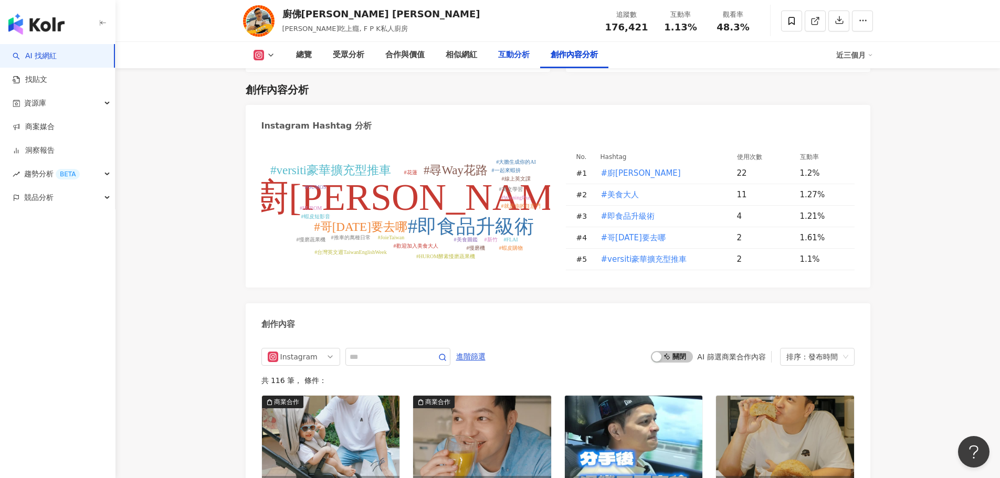
click at [511, 57] on div "互動分析" at bounding box center [513, 55] width 31 height 13
